Goal: Communication & Community: Answer question/provide support

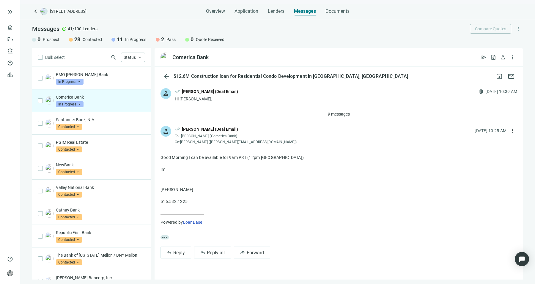
click at [110, 100] on p "Comerica Bank" at bounding box center [100, 97] width 89 height 6
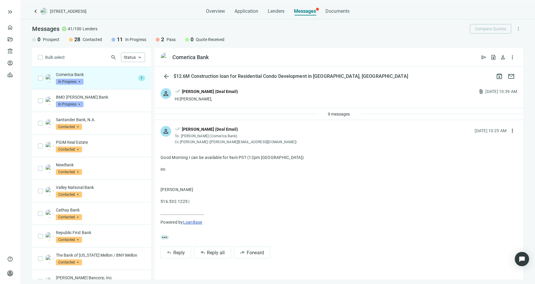
click at [130, 81] on div "Comerica Bank In Progress arrow_drop_down 1" at bounding box center [91, 78] width 119 height 23
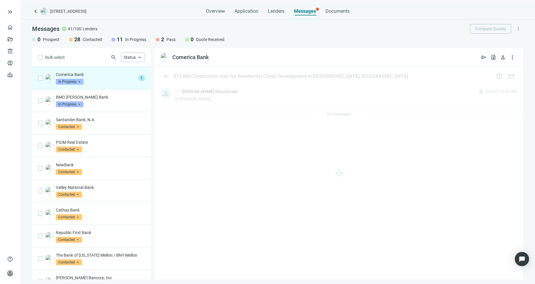
click at [99, 87] on div "Comerica Bank In Progress arrow_drop_down 1" at bounding box center [91, 78] width 119 height 23
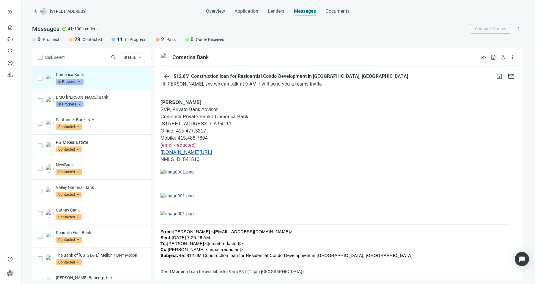
scroll to position [71, 0]
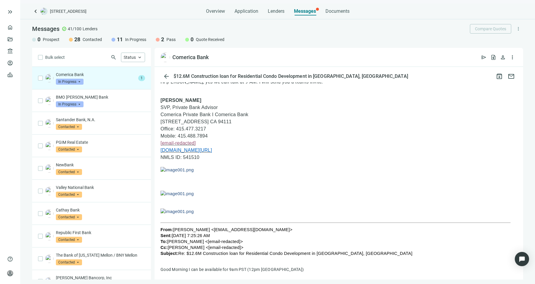
click at [138, 77] on span "1" at bounding box center [141, 78] width 7 height 6
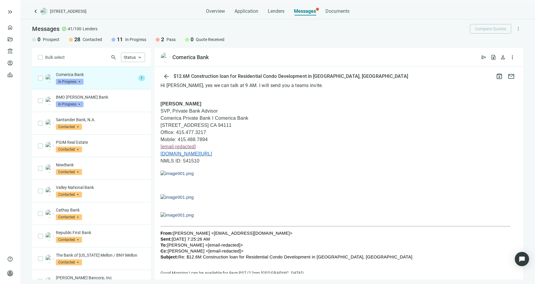
scroll to position [0, 0]
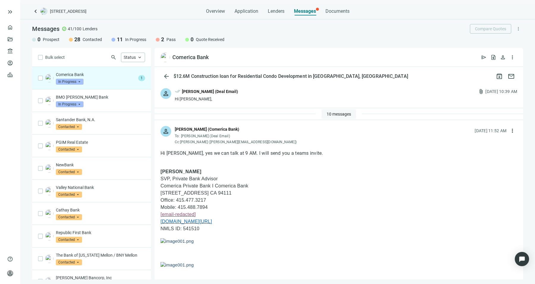
click at [338, 112] on span "10 messages" at bounding box center [339, 114] width 24 height 5
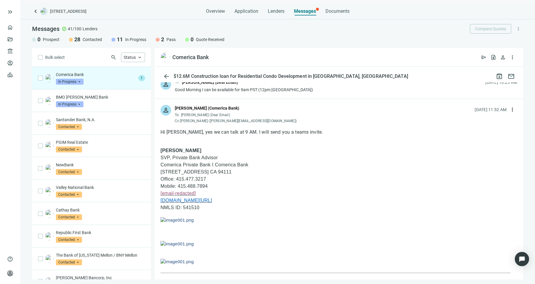
scroll to position [268, 0]
click at [508, 107] on button "more_vert" at bounding box center [513, 110] width 10 height 10
click at [485, 131] on div "reply_all Reply all" at bounding box center [479, 132] width 63 height 11
type textarea "**********"
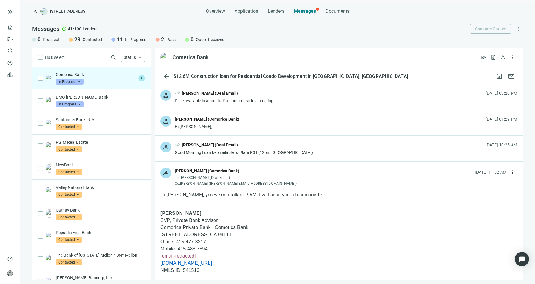
scroll to position [190, 0]
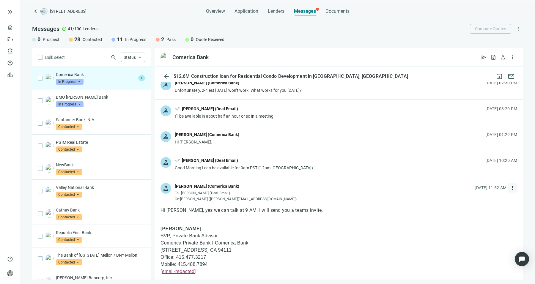
click at [509, 186] on span "more_vert" at bounding box center [512, 188] width 6 height 6
click at [479, 207] on div "reply_all Reply all" at bounding box center [479, 210] width 63 height 11
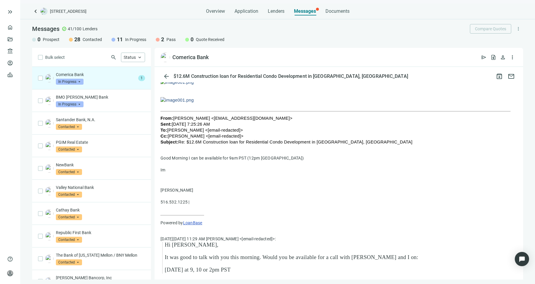
scroll to position [430, 0]
click at [121, 77] on p "Comerica Bank" at bounding box center [96, 75] width 80 height 6
click at [102, 84] on div "Comerica Bank In Progress arrow_drop_down" at bounding box center [96, 78] width 80 height 13
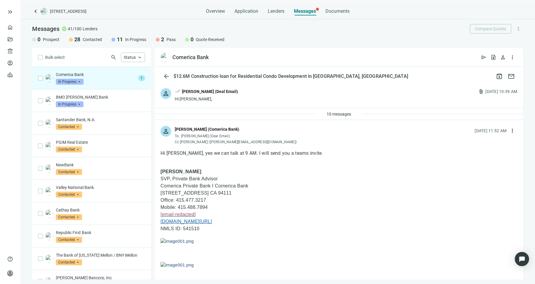
click at [120, 83] on div "Comerica Bank In Progress arrow_drop_down" at bounding box center [96, 78] width 80 height 13
click at [138, 77] on span "1" at bounding box center [141, 78] width 7 height 6
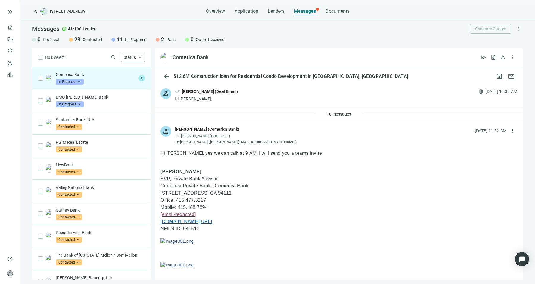
click at [504, 125] on div "person Shane Hiller (Comerica Bank) To: Sean Shahkohi (Deal Email) Cc: Felardo,…" at bounding box center [339, 133] width 369 height 26
click at [509, 128] on span "more_vert" at bounding box center [512, 131] width 6 height 6
click at [482, 154] on div "reply_all Reply all" at bounding box center [479, 155] width 63 height 11
click at [514, 58] on span "more_vert" at bounding box center [512, 57] width 6 height 6
click at [419, 188] on p "Comerica Private Bank I Comerica Bank" at bounding box center [339, 186] width 357 height 7
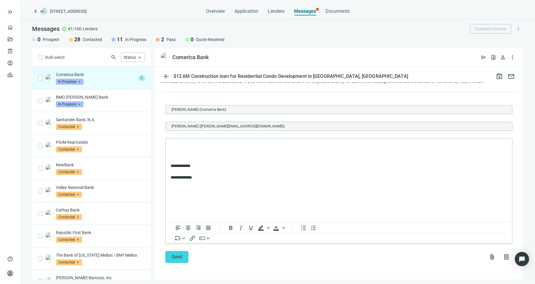
scroll to position [1284, 0]
click at [268, 151] on body "**********" at bounding box center [338, 161] width 337 height 37
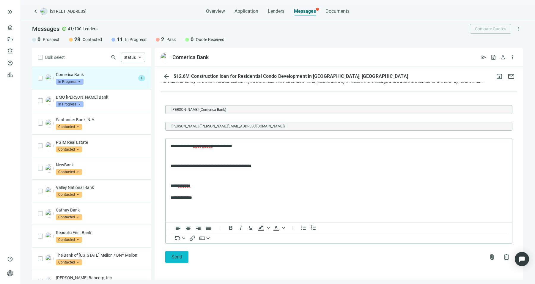
click at [180, 255] on span "Send" at bounding box center [177, 257] width 11 height 6
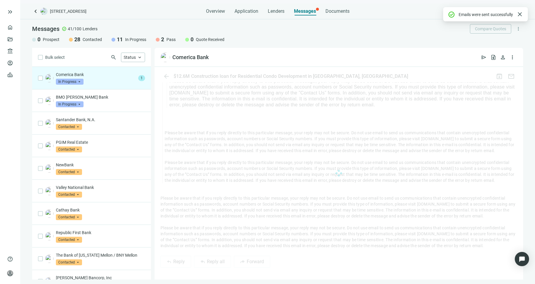
scroll to position [1261, 0]
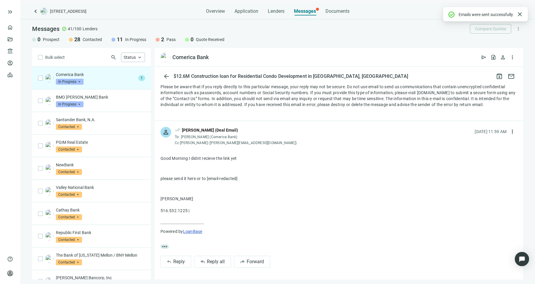
click at [119, 83] on div "Comerica Bank In Progress arrow_drop_down" at bounding box center [96, 78] width 80 height 13
click at [138, 78] on span "1" at bounding box center [141, 78] width 7 height 6
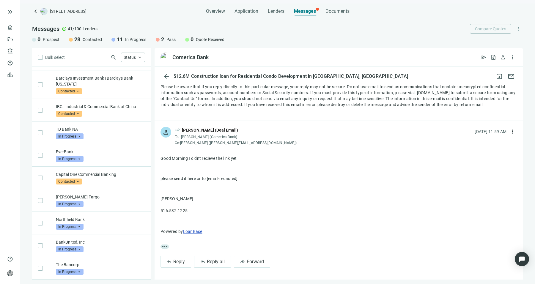
scroll to position [0, 0]
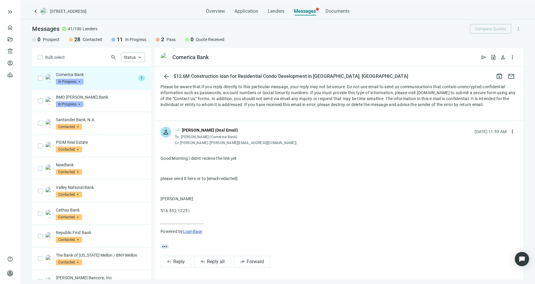
click at [138, 78] on span "1" at bounding box center [141, 78] width 7 height 6
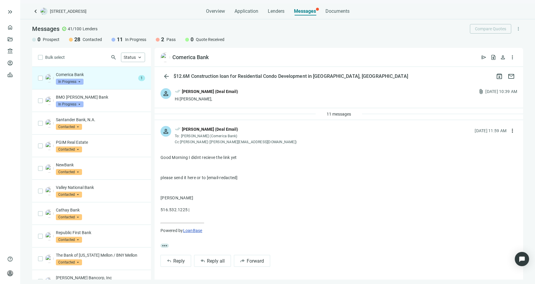
click at [228, 180] on p "please send it here or to [email-redacted]" at bounding box center [339, 178] width 357 height 6
drag, startPoint x: 241, startPoint y: 177, endPoint x: 163, endPoint y: 178, distance: 78.2
click at [163, 178] on p "please send it here or to [email-redacted]" at bounding box center [339, 178] width 357 height 6
click at [510, 58] on span "more_vert" at bounding box center [512, 57] width 6 height 6
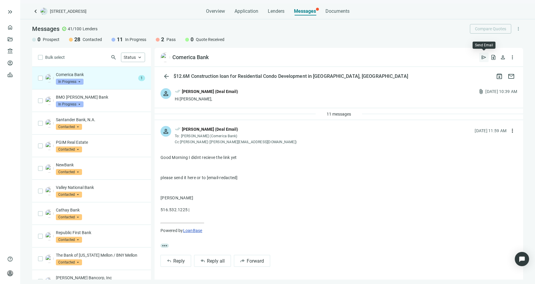
click at [485, 55] on span "send" at bounding box center [484, 57] width 6 height 6
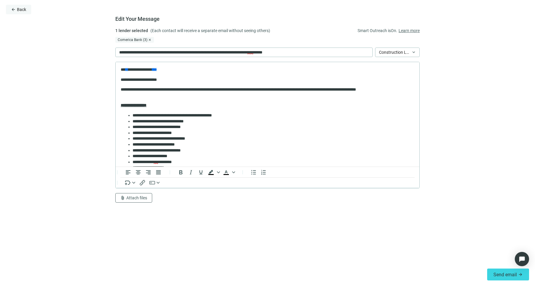
click at [20, 13] on button "arrow_back Back" at bounding box center [18, 10] width 25 height 10
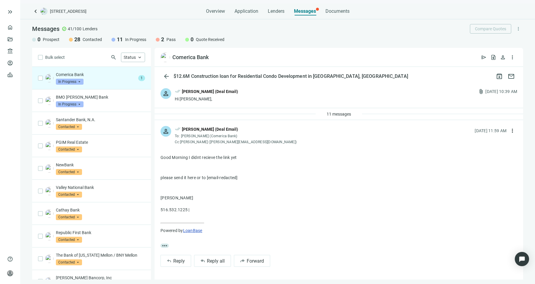
click at [309, 12] on span "Messages" at bounding box center [305, 11] width 22 height 6
click at [167, 247] on span "more_horiz" at bounding box center [165, 246] width 8 height 4
click at [99, 72] on p "Comerica Bank" at bounding box center [96, 75] width 80 height 6
click at [284, 16] on div "keyboard_arrow_left [STREET_ADDRESS] Overview Application Lenders Messages Docu…" at bounding box center [277, 144] width 515 height 281
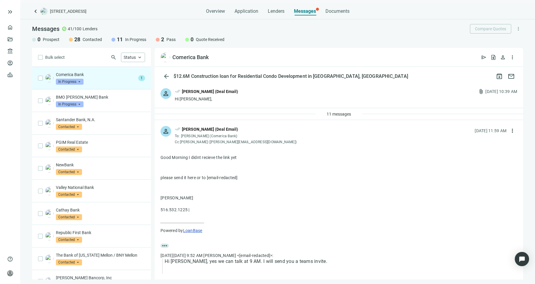
click at [281, 17] on div "keyboard_arrow_left [STREET_ADDRESS] Overview Application Lenders Messages Docu…" at bounding box center [277, 144] width 515 height 281
click at [279, 11] on span "Lenders" at bounding box center [276, 11] width 17 height 6
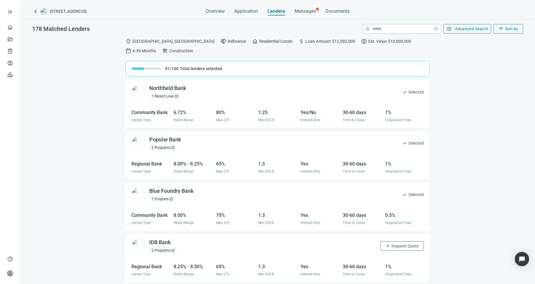
click at [316, 14] on div "Overview Application Lenders Messages Documents" at bounding box center [278, 10] width 144 height 12
click at [304, 13] on span "Messages" at bounding box center [305, 11] width 21 height 6
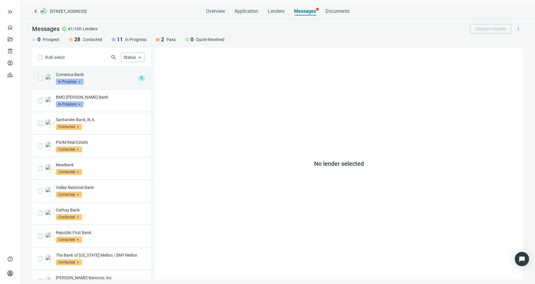
click at [120, 81] on div "Comerica Bank In Progress arrow_drop_down" at bounding box center [96, 78] width 80 height 13
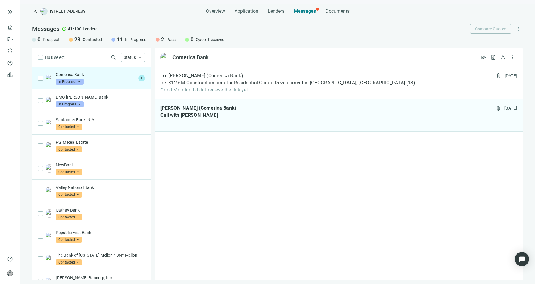
click at [120, 81] on div "Comerica Bank In Progress arrow_drop_down" at bounding box center [96, 78] width 80 height 13
click at [190, 119] on span "________________________________________________________________________________" at bounding box center [248, 122] width 174 height 6
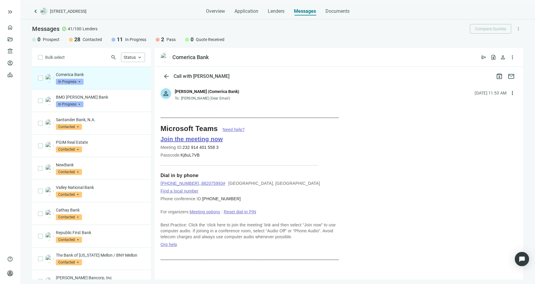
click at [204, 141] on link "Join the meeting now" at bounding box center [192, 139] width 62 height 7
click at [515, 56] on span "more_vert" at bounding box center [512, 57] width 6 height 6
click at [413, 119] on div at bounding box center [339, 220] width 357 height 227
click at [508, 93] on button "more_vert" at bounding box center [513, 93] width 10 height 10
click at [354, 125] on div at bounding box center [339, 220] width 357 height 227
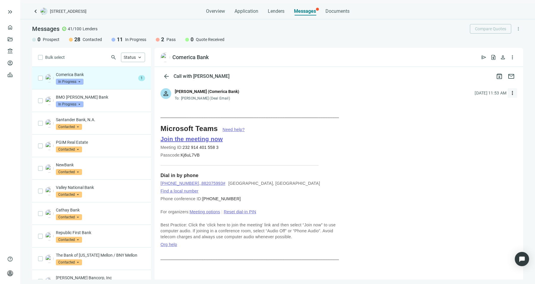
click at [509, 92] on span "more_vert" at bounding box center [512, 93] width 6 height 6
click at [506, 55] on button "person" at bounding box center [503, 58] width 10 height 10
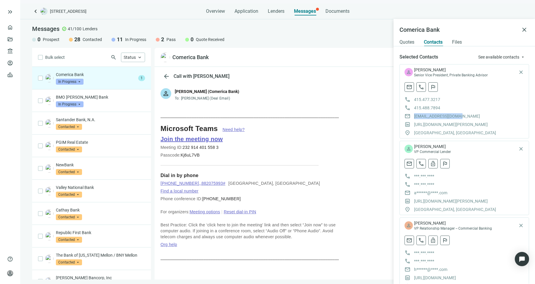
drag, startPoint x: 460, startPoint y: 115, endPoint x: 413, endPoint y: 119, distance: 46.8
click at [413, 119] on div "mail [EMAIL_ADDRESS][DOMAIN_NAME]" at bounding box center [464, 116] width 119 height 6
copy span "[EMAIL_ADDRESS][DOMAIN_NAME]"
